Goal: Navigation & Orientation: Find specific page/section

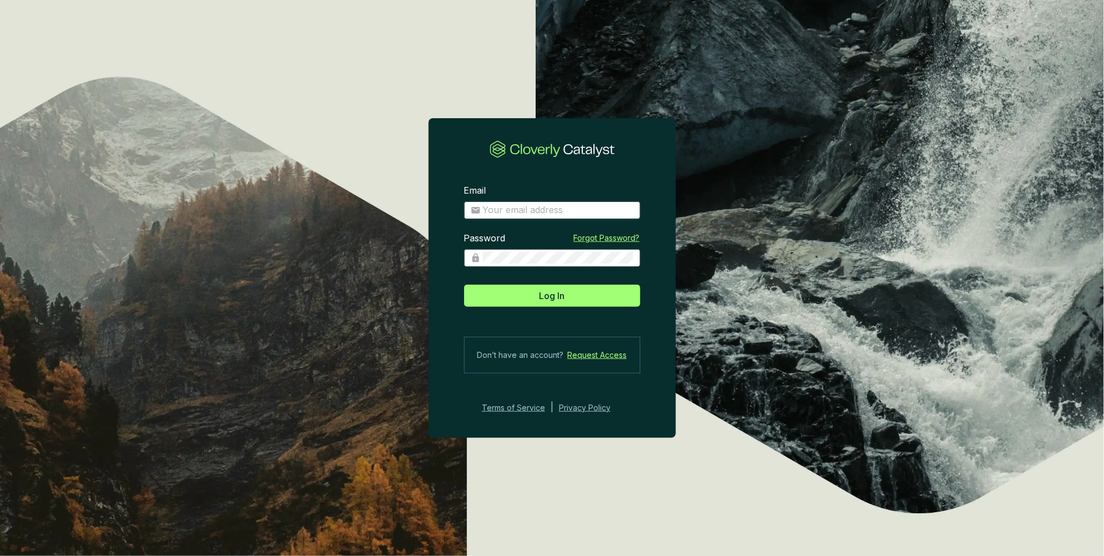
type input "[PERSON_NAME][EMAIL_ADDRESS][DOMAIN_NAME]"
click at [536, 239] on div "Password" at bounding box center [552, 249] width 176 height 34
click at [547, 246] on div "Password" at bounding box center [552, 249] width 176 height 34
click at [564, 290] on span "Log In" at bounding box center [553, 295] width 26 height 13
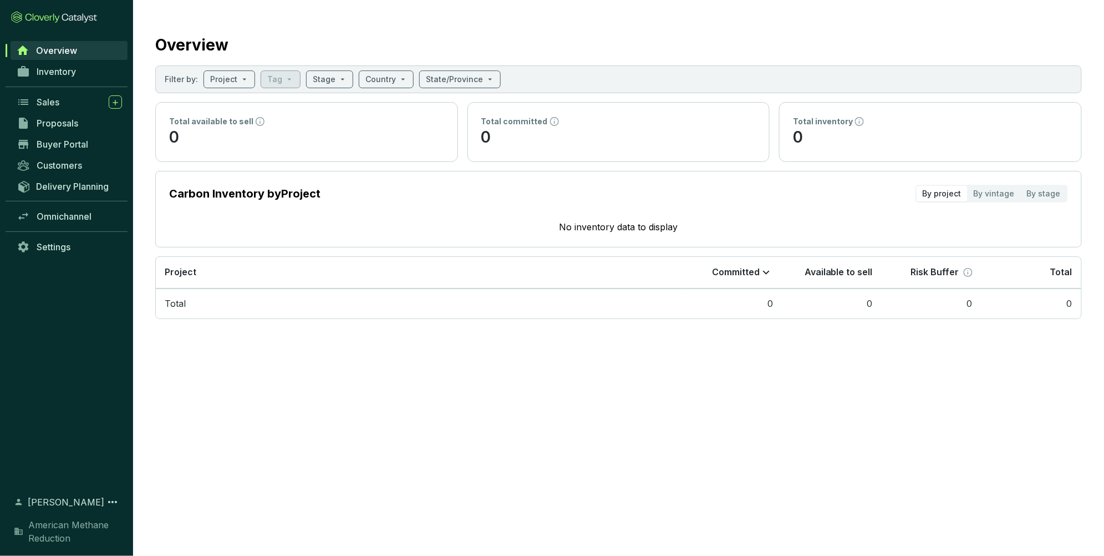
click at [40, 16] on icon at bounding box center [54, 17] width 86 height 12
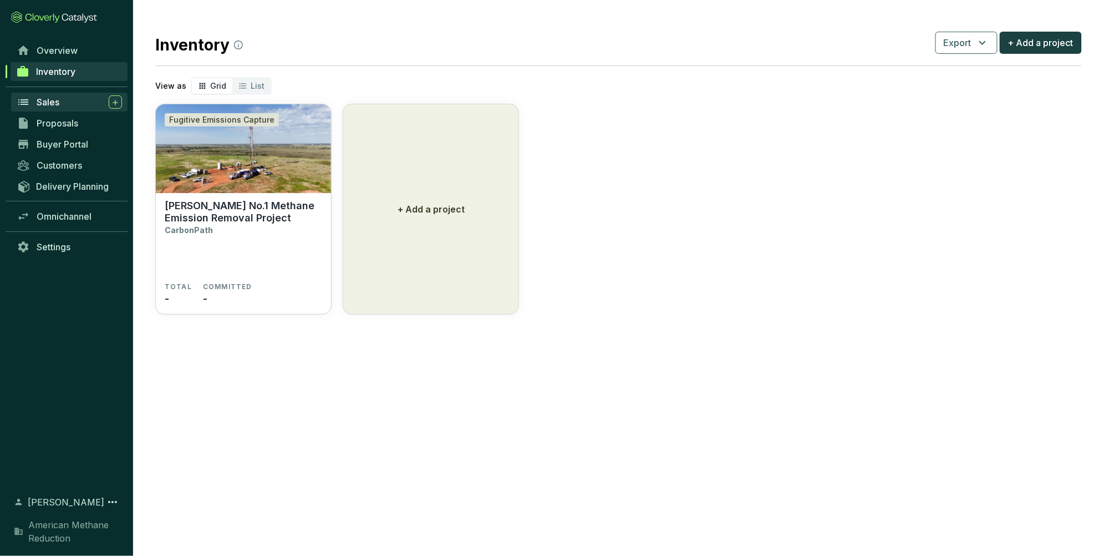
click at [42, 106] on span "Sales" at bounding box center [48, 102] width 23 height 11
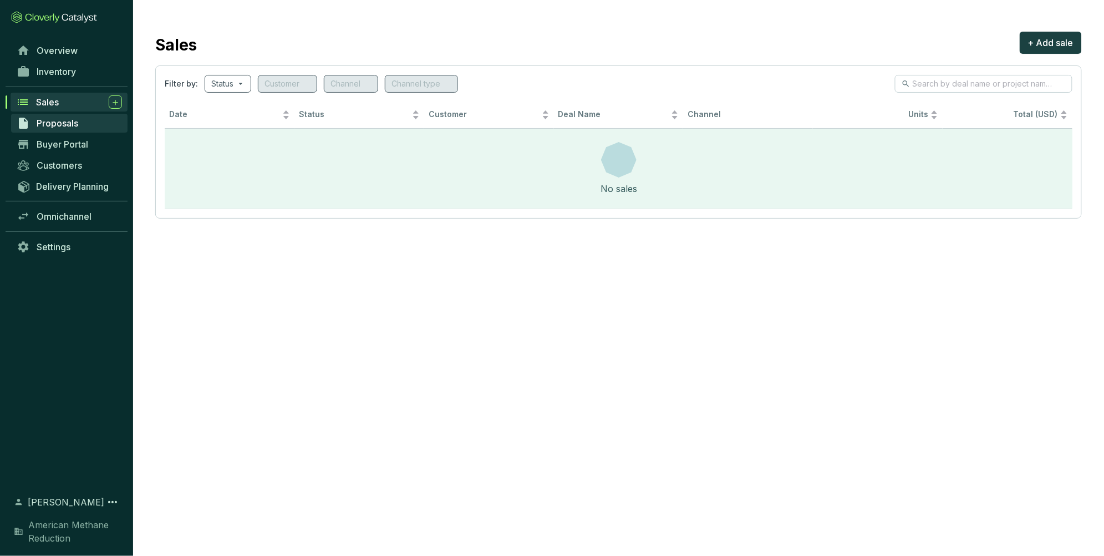
click at [61, 129] on link "Proposals" at bounding box center [69, 123] width 116 height 19
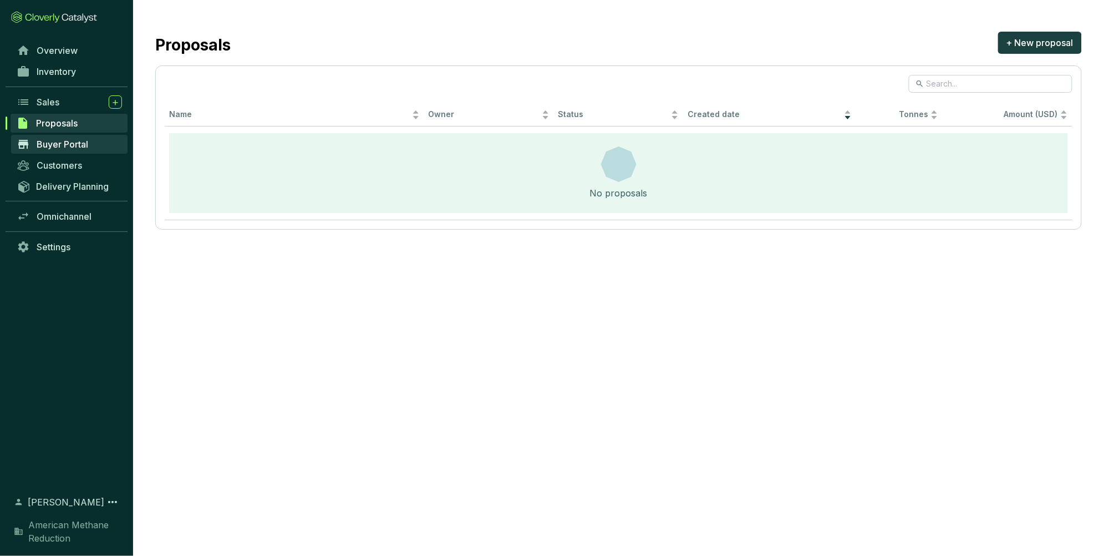
click at [59, 140] on span "Buyer Portal" at bounding box center [63, 144] width 52 height 11
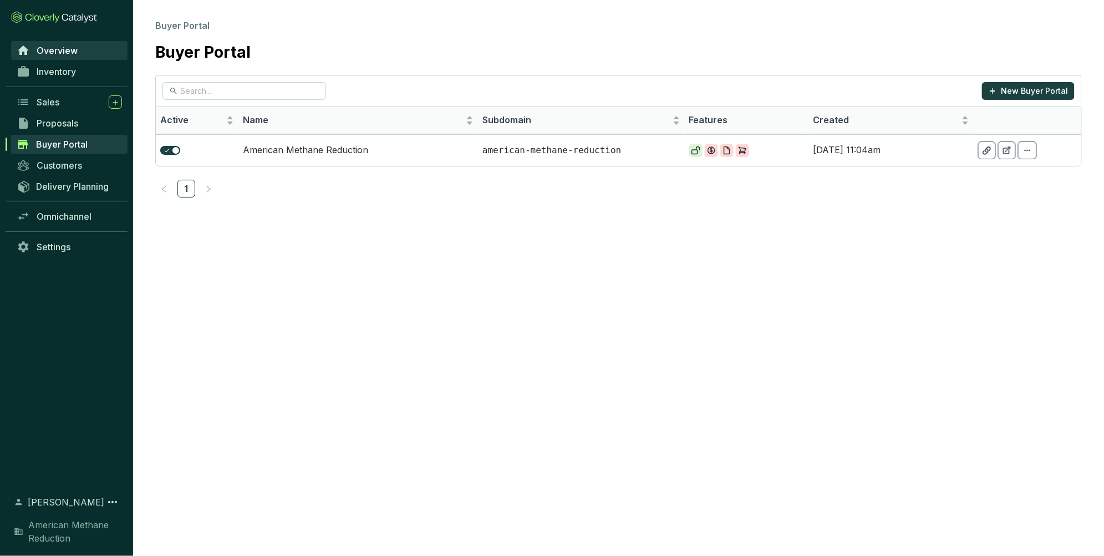
click at [64, 55] on span "Overview" at bounding box center [57, 50] width 41 height 11
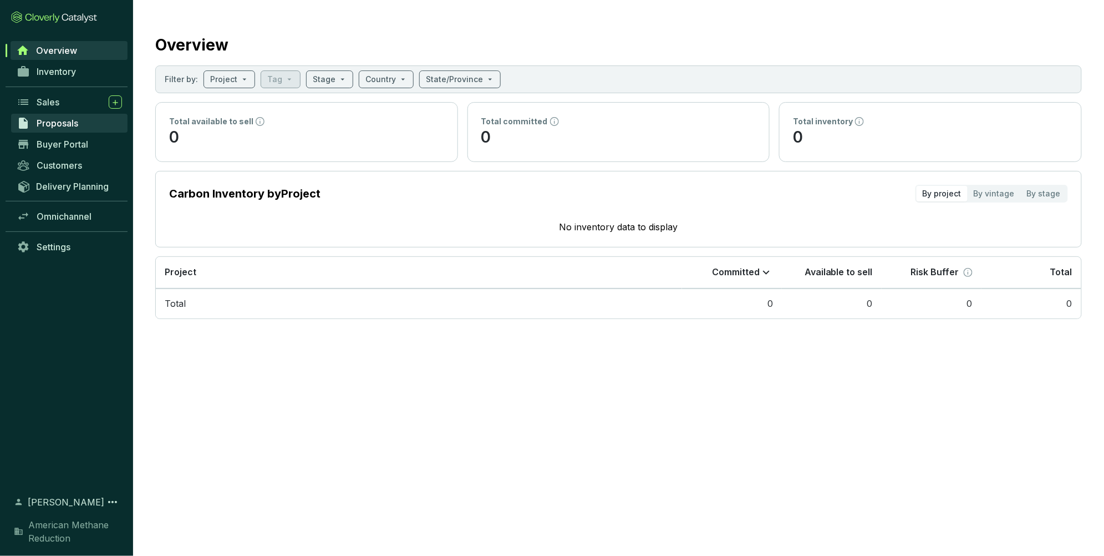
click at [48, 116] on link "Proposals" at bounding box center [69, 123] width 116 height 19
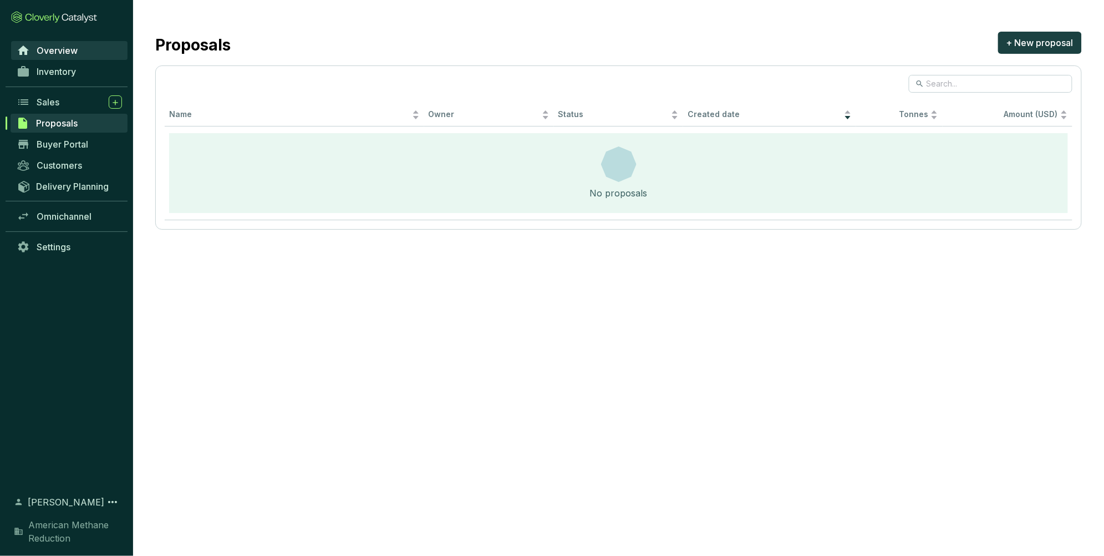
click at [70, 51] on span "Overview" at bounding box center [57, 50] width 41 height 11
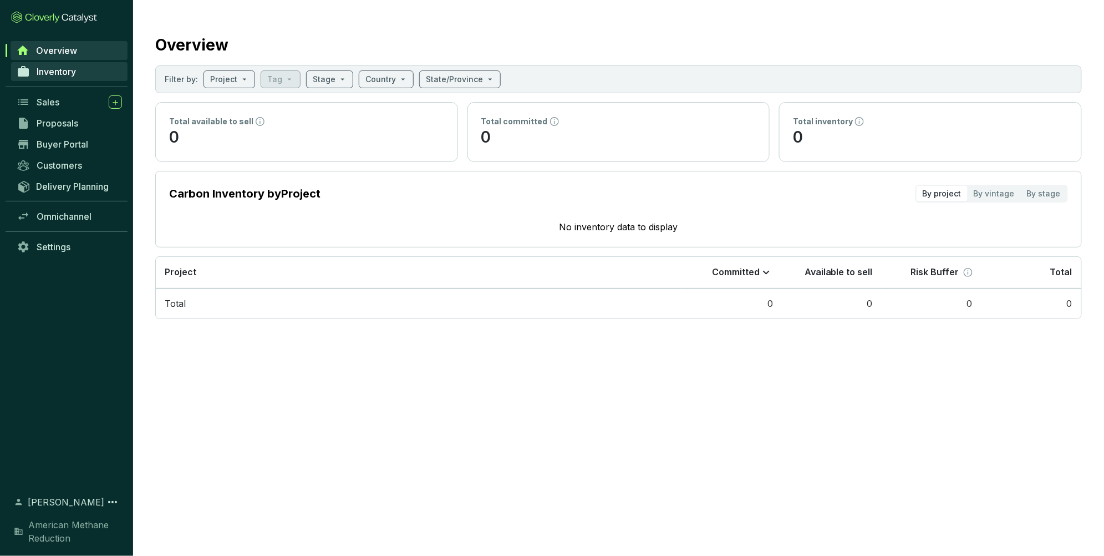
click at [55, 65] on link "Inventory" at bounding box center [69, 71] width 116 height 19
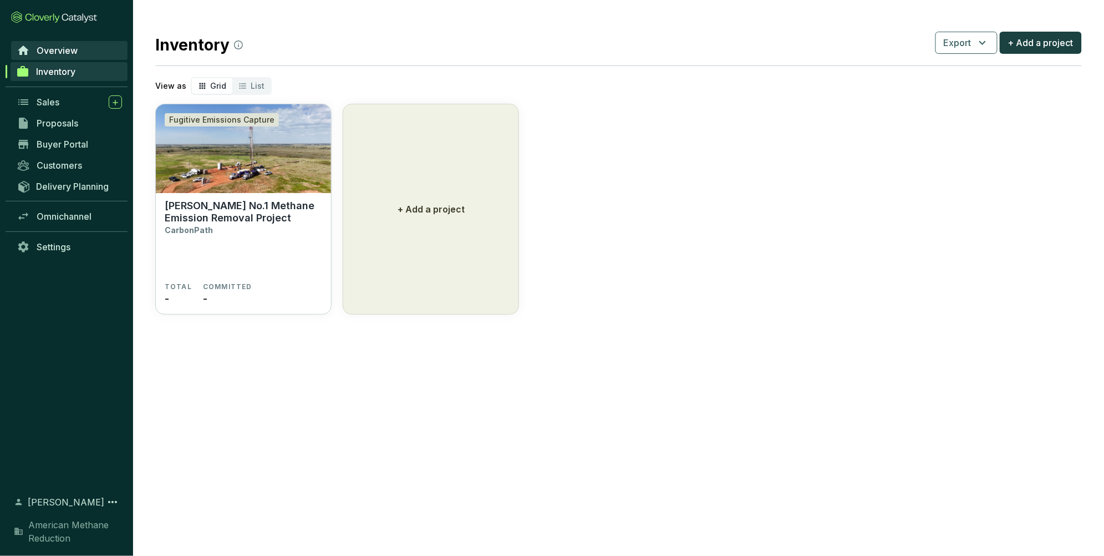
click at [60, 49] on span "Overview" at bounding box center [57, 50] width 41 height 11
